Goal: Information Seeking & Learning: Learn about a topic

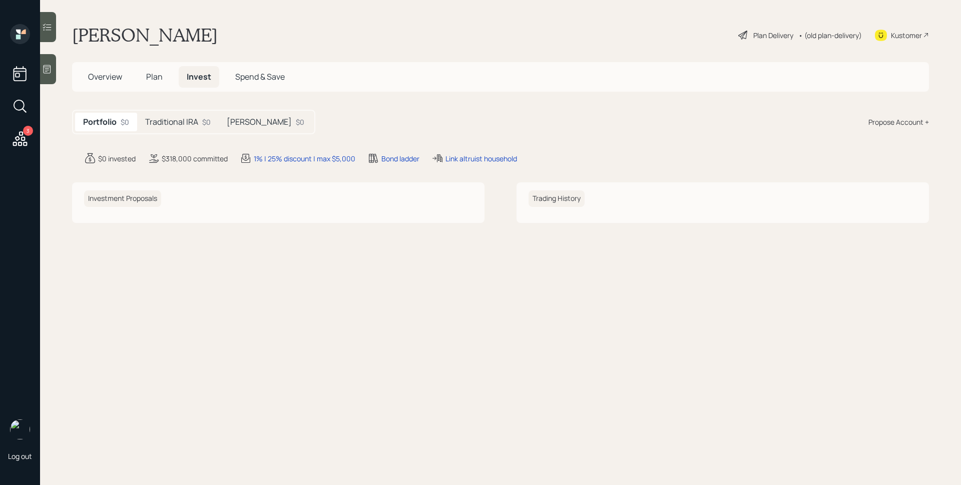
drag, startPoint x: 252, startPoint y: 124, endPoint x: 205, endPoint y: 123, distance: 47.6
click at [252, 124] on h5 "[PERSON_NAME]" at bounding box center [259, 122] width 65 height 10
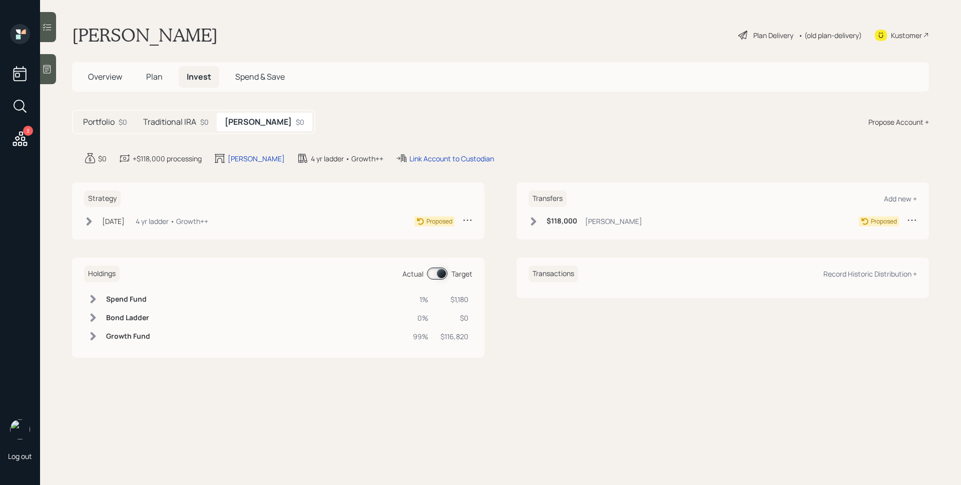
click at [197, 123] on div "Traditional IRA $0" at bounding box center [176, 122] width 82 height 19
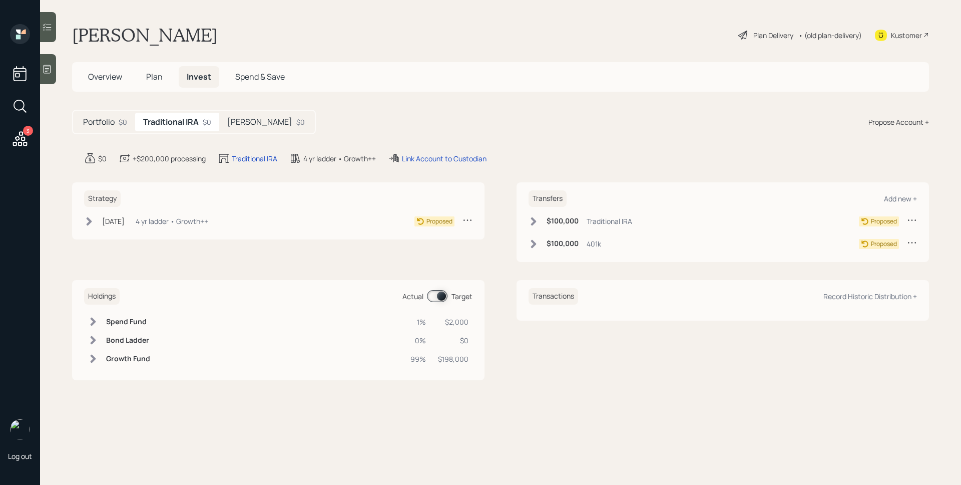
click at [272, 123] on div "[PERSON_NAME] $0" at bounding box center [266, 122] width 94 height 19
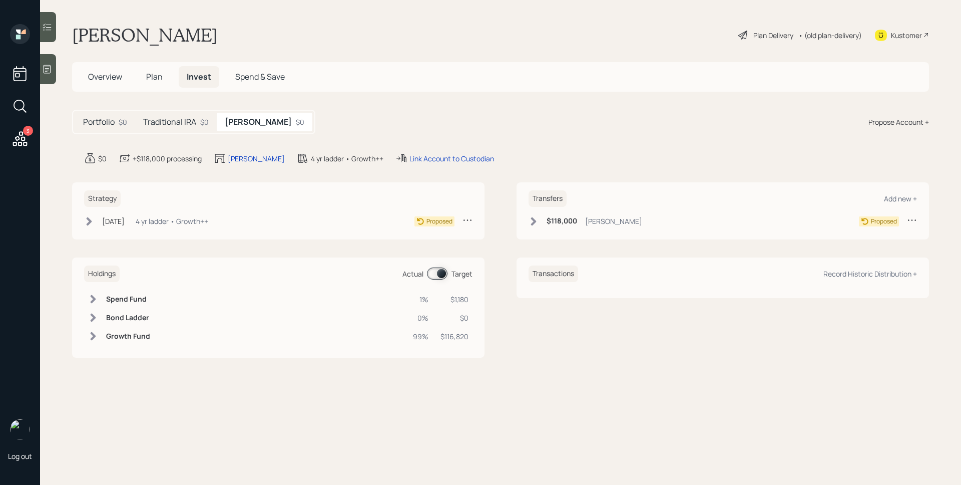
click at [769, 39] on div "Plan Delivery" at bounding box center [774, 35] width 40 height 11
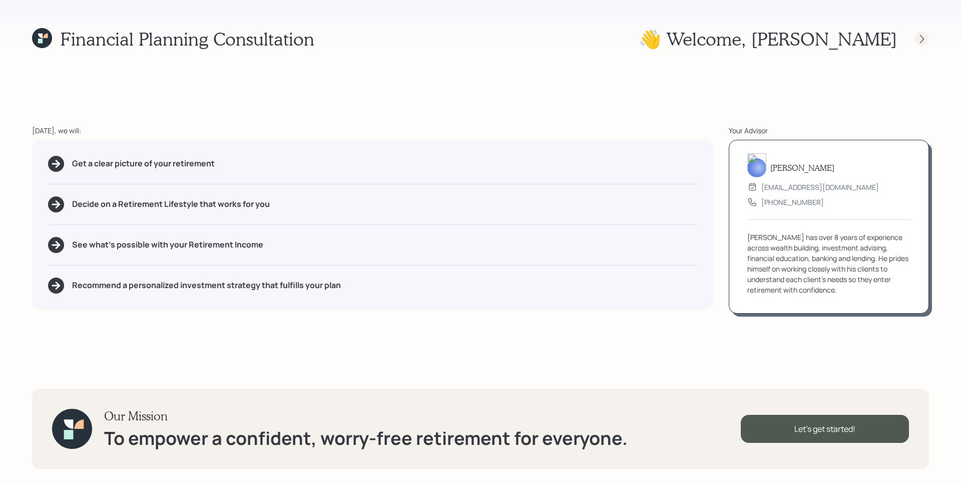
click at [920, 38] on icon at bounding box center [922, 39] width 10 height 10
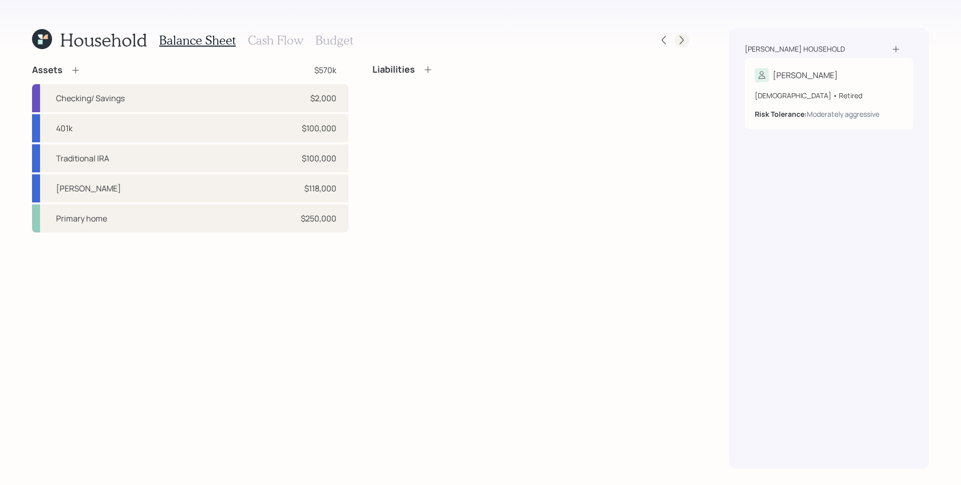
click at [684, 40] on icon at bounding box center [682, 40] width 10 height 10
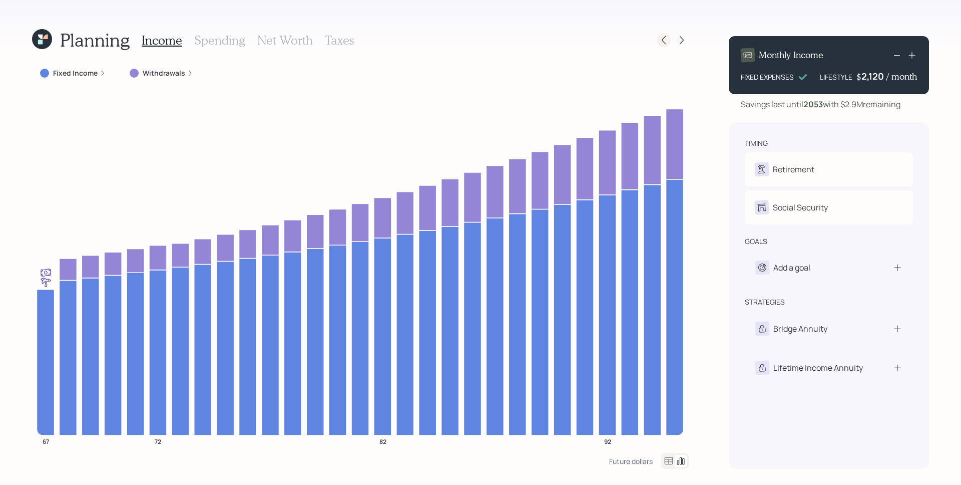
click at [666, 37] on icon at bounding box center [664, 40] width 10 height 10
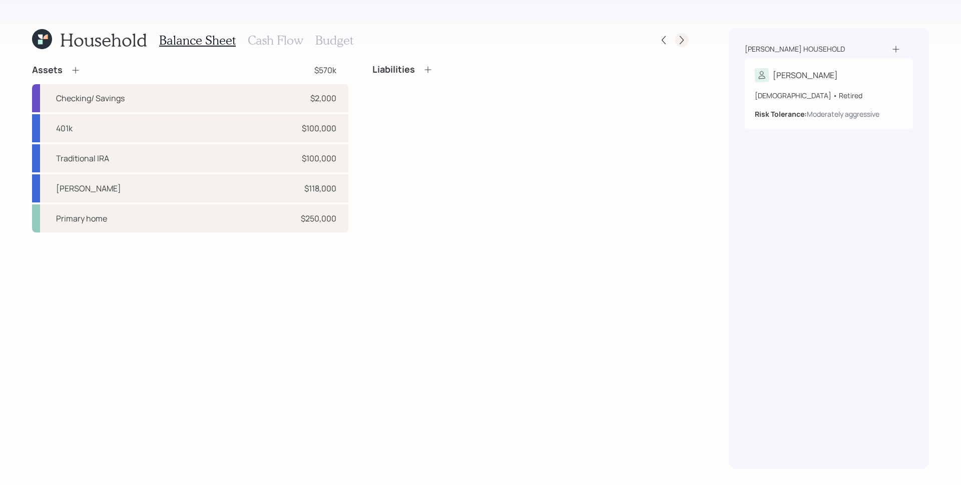
click at [683, 45] on div at bounding box center [682, 40] width 14 height 14
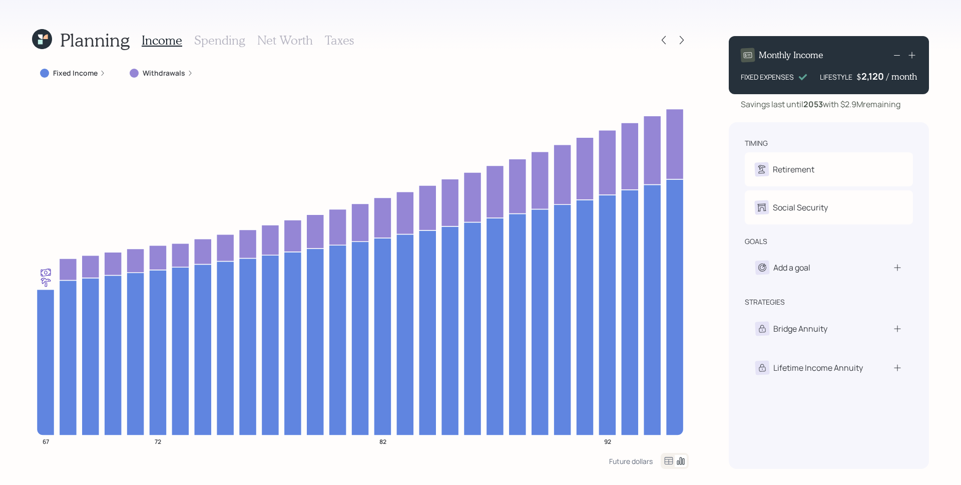
click at [176, 72] on label "Withdrawals" at bounding box center [164, 73] width 43 height 10
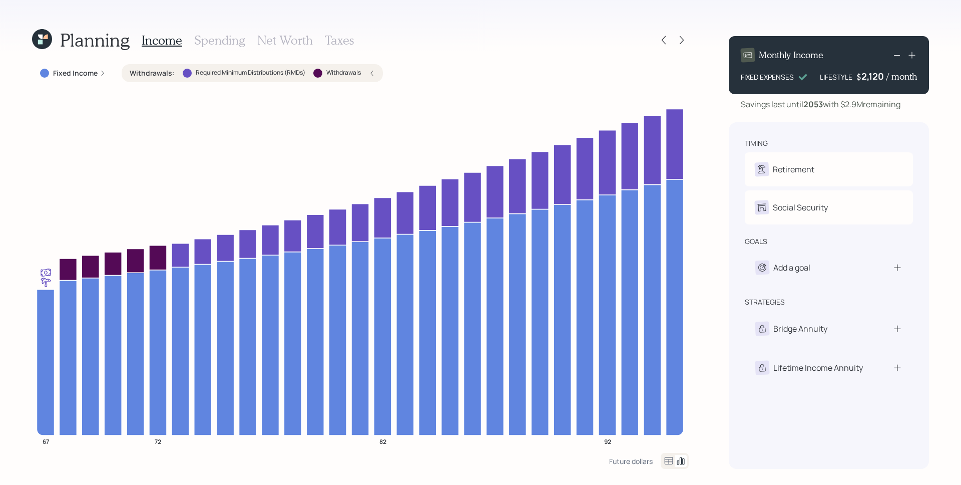
click at [330, 40] on h3 "Taxes" at bounding box center [339, 40] width 29 height 15
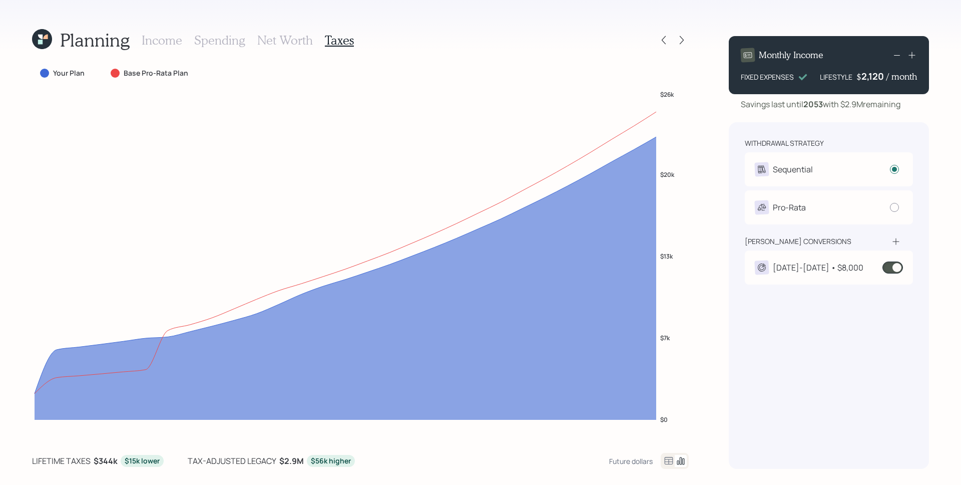
click at [900, 270] on span at bounding box center [893, 267] width 21 height 12
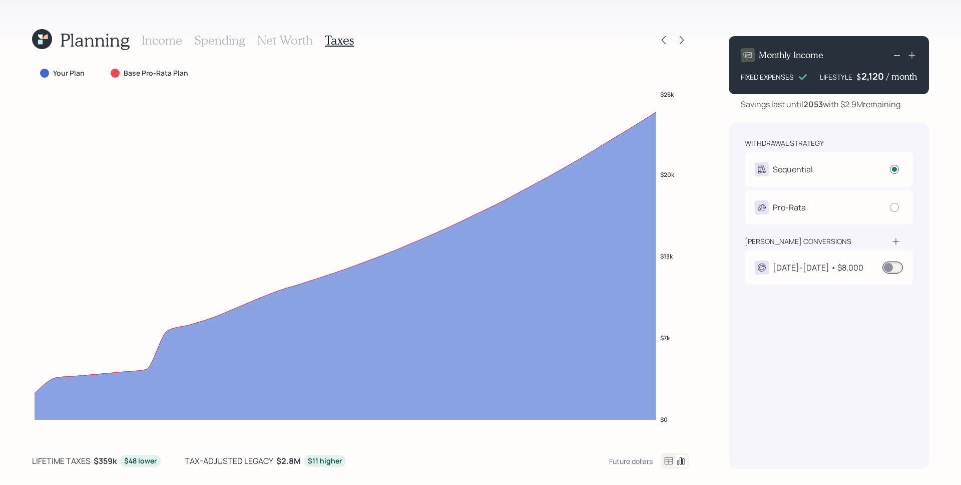
click at [889, 265] on span at bounding box center [893, 267] width 21 height 12
